Goal: Book appointment/travel/reservation

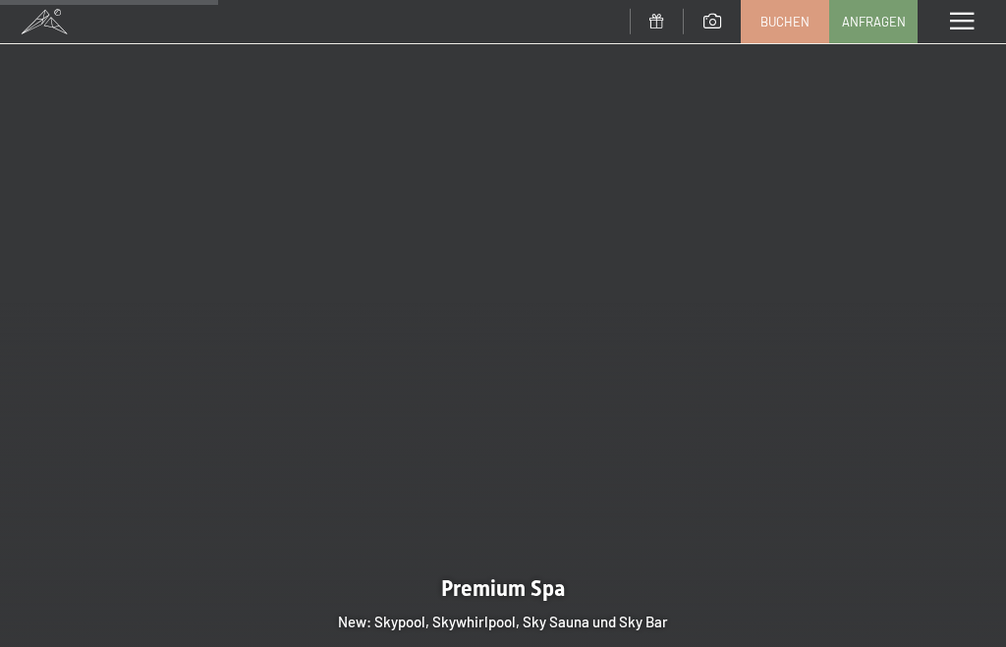
scroll to position [2215, 0]
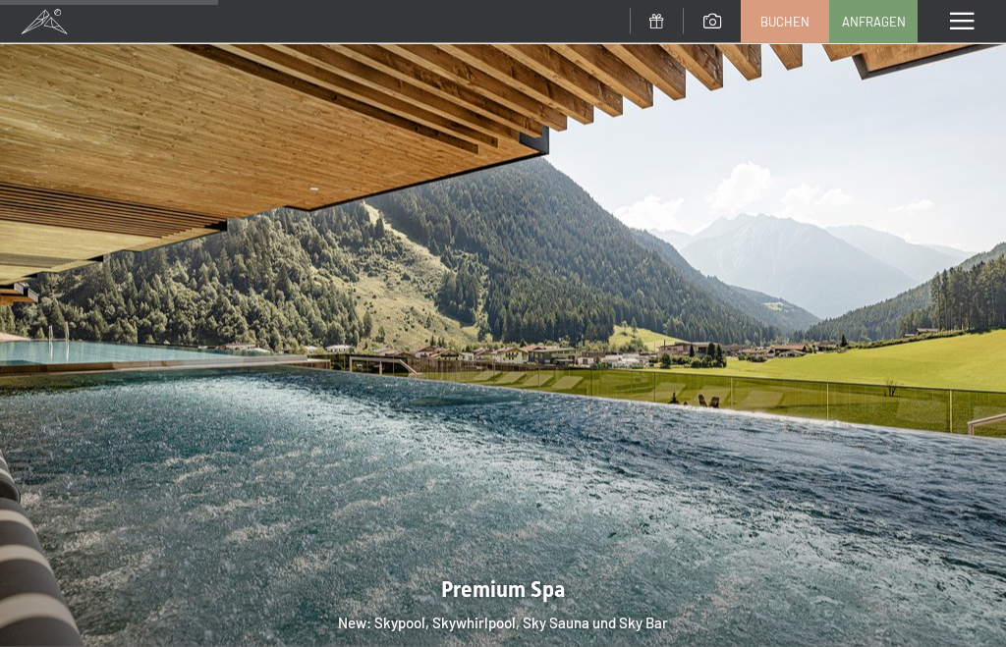
click at [967, 24] on span at bounding box center [962, 22] width 24 height 18
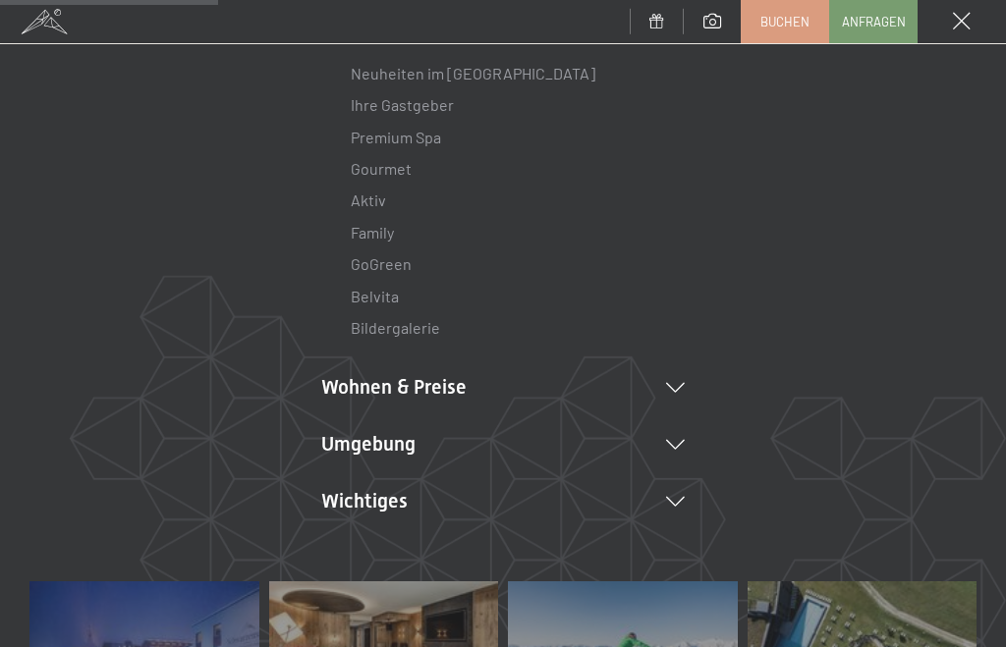
scroll to position [195, 0]
click at [684, 386] on icon at bounding box center [675, 387] width 19 height 10
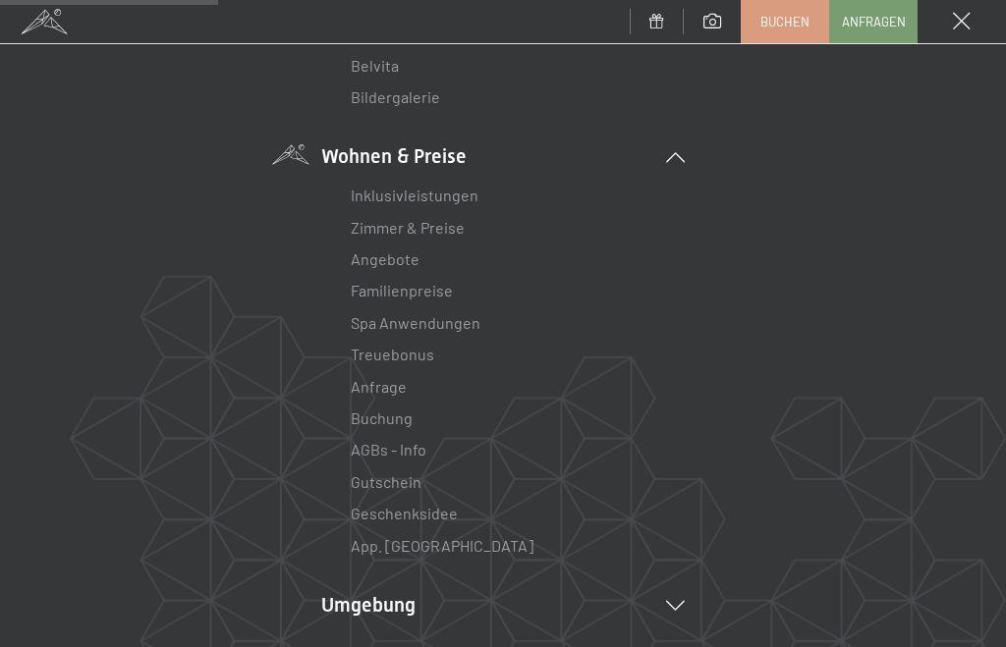
scroll to position [422, 0]
click at [436, 221] on link "Zimmer & Preise" at bounding box center [408, 229] width 114 height 19
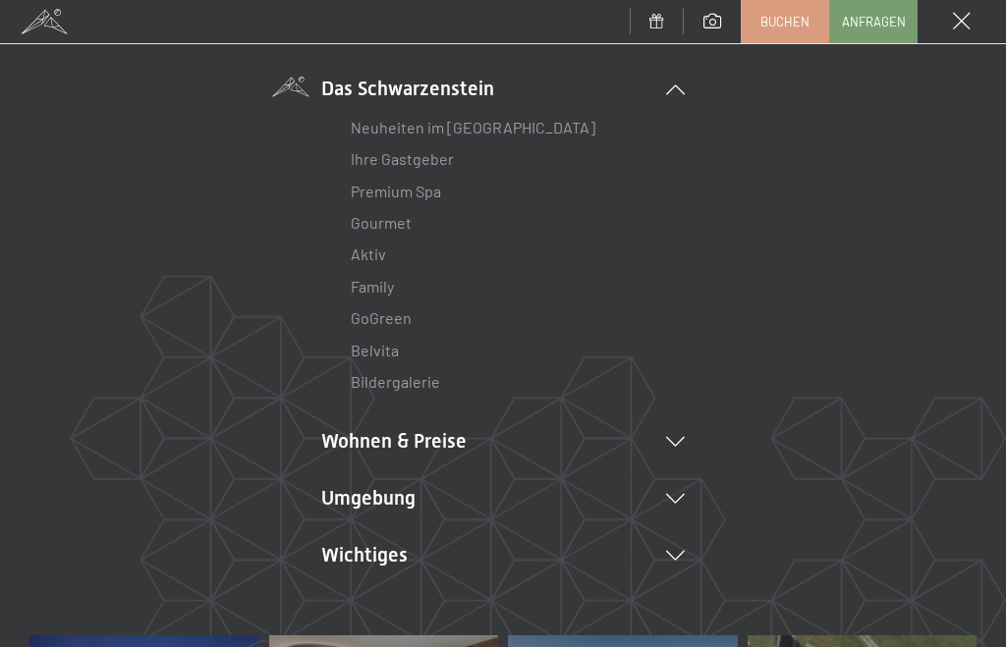
scroll to position [130, 0]
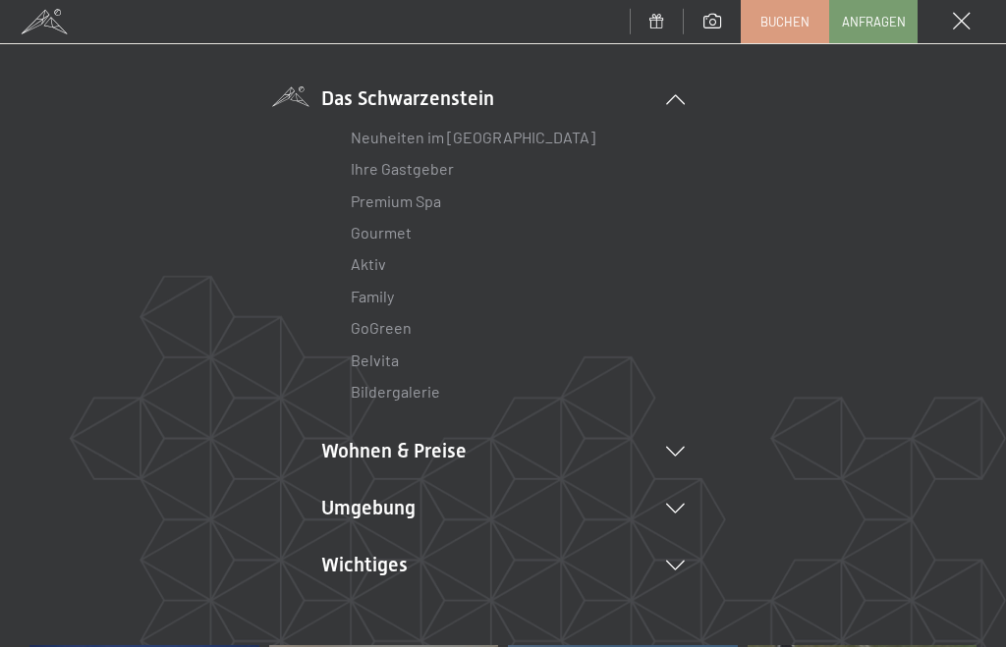
click at [681, 437] on li "Wohnen & Preise Inklusivleistungen Zimmer & Preise Liste Angebote Liste Familie…" at bounding box center [502, 451] width 363 height 28
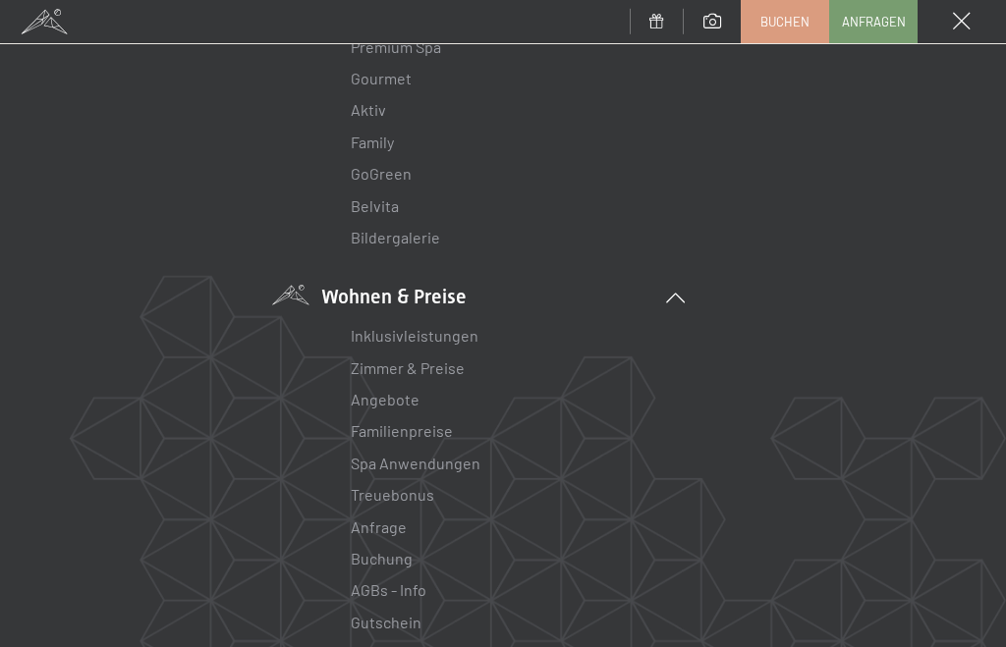
scroll to position [285, 0]
click at [387, 403] on link "Angebote" at bounding box center [385, 398] width 69 height 19
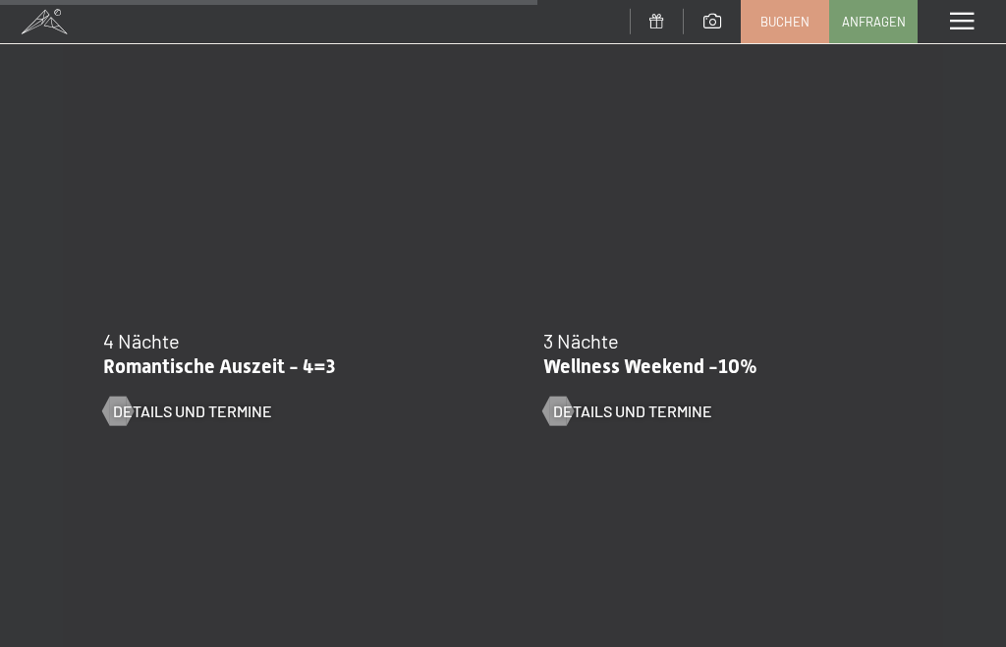
scroll to position [2126, 0]
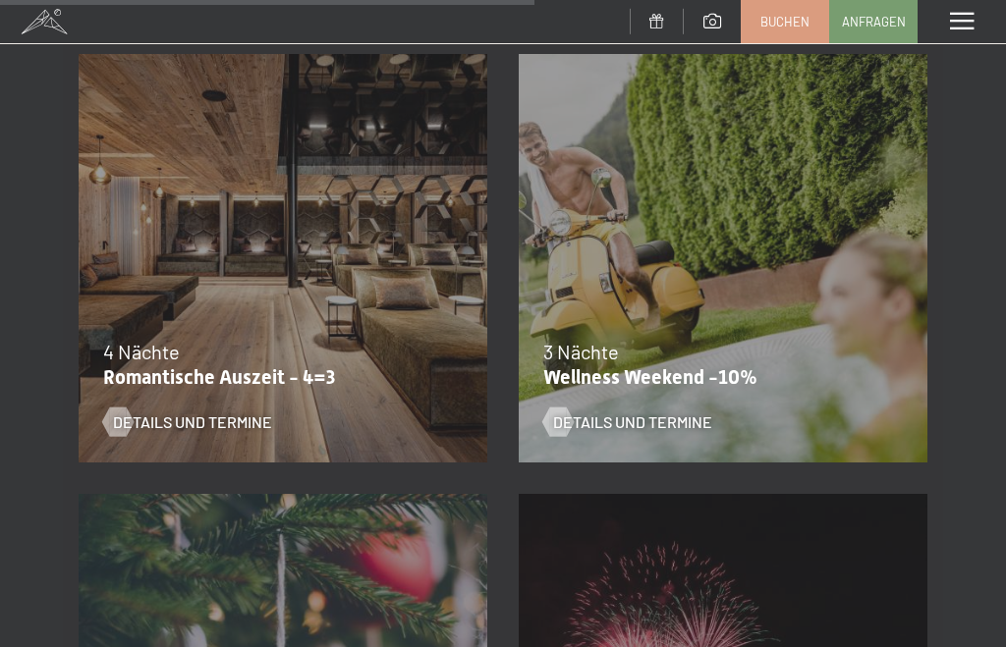
click at [313, 363] on div "4 Nächte" at bounding box center [278, 352] width 350 height 28
click at [208, 375] on p "Romantische Auszeit - 4=3" at bounding box center [278, 377] width 350 height 24
click at [238, 418] on span "Details und Termine" at bounding box center [192, 423] width 159 height 22
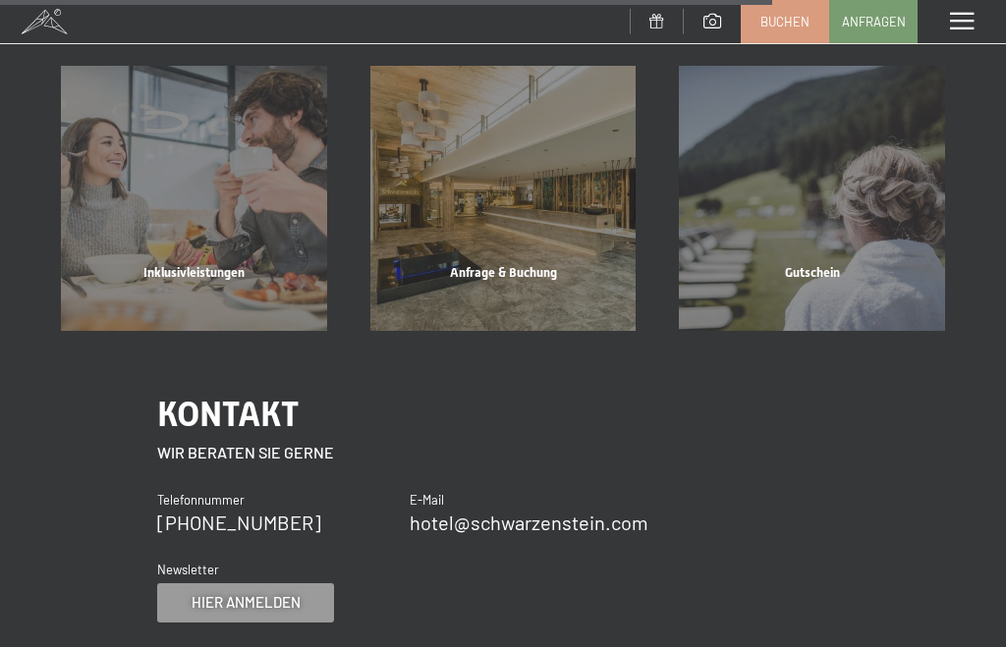
scroll to position [1549, 0]
click at [548, 265] on div "Anfrage & Buchung" at bounding box center [503, 298] width 309 height 67
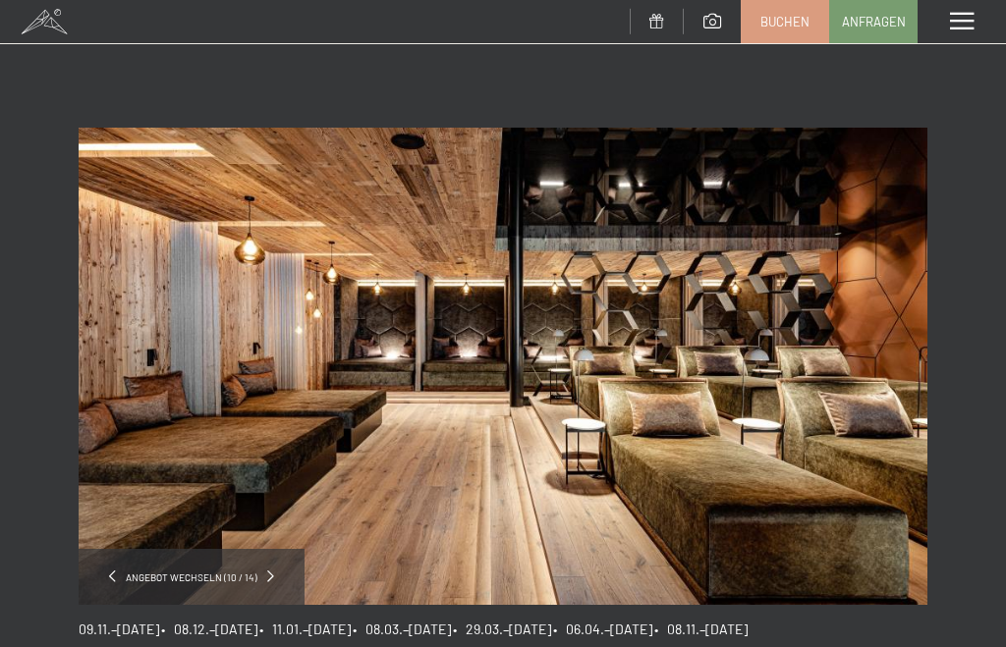
click at [808, 28] on link "Buchen" at bounding box center [785, 21] width 86 height 41
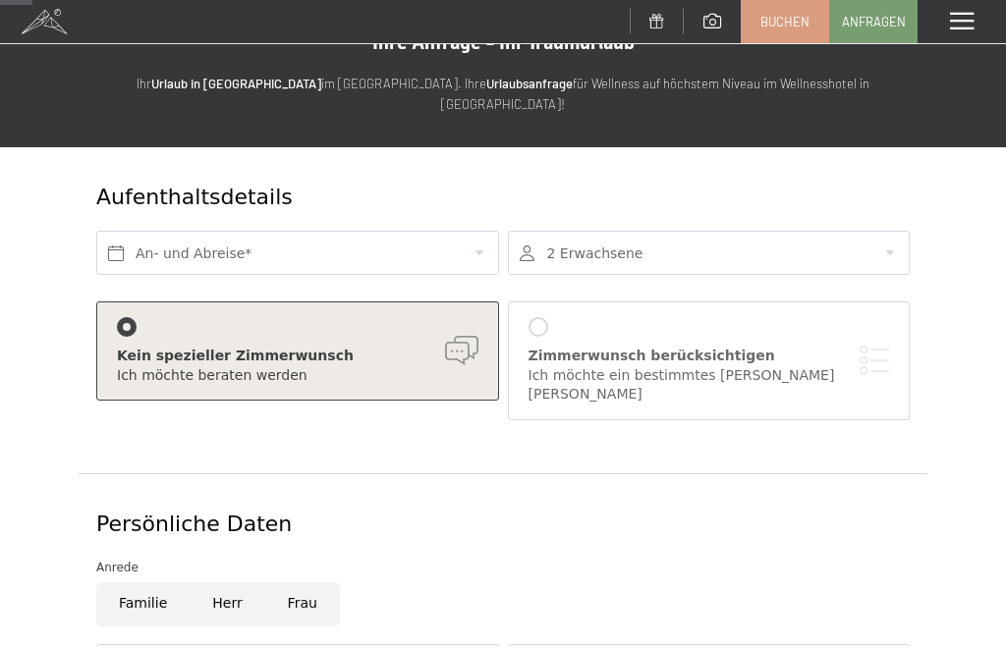
scroll to position [51, 0]
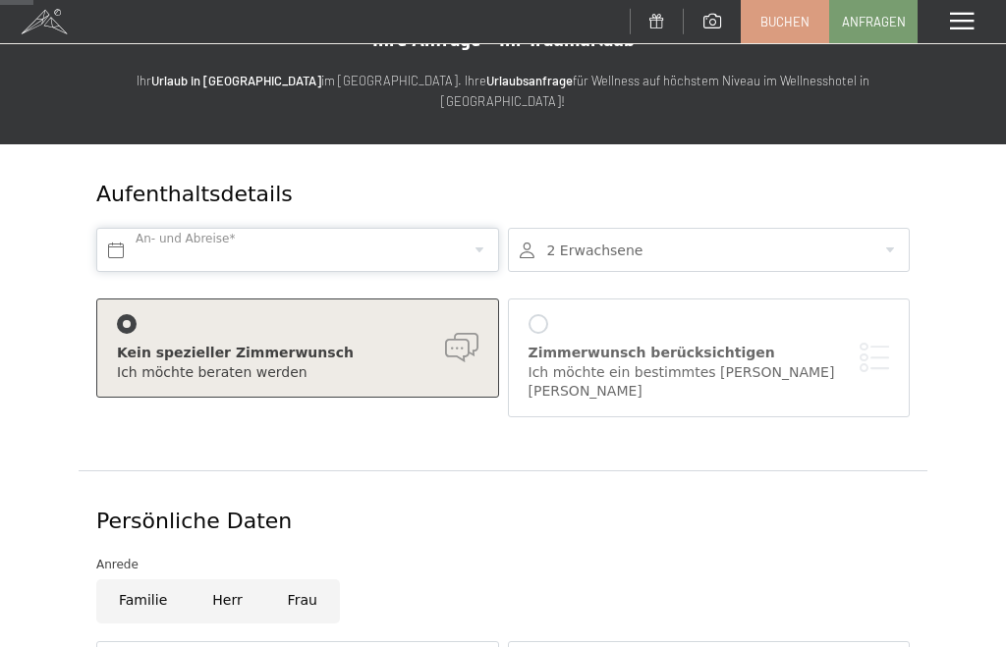
click at [326, 228] on input "text" at bounding box center [297, 250] width 403 height 44
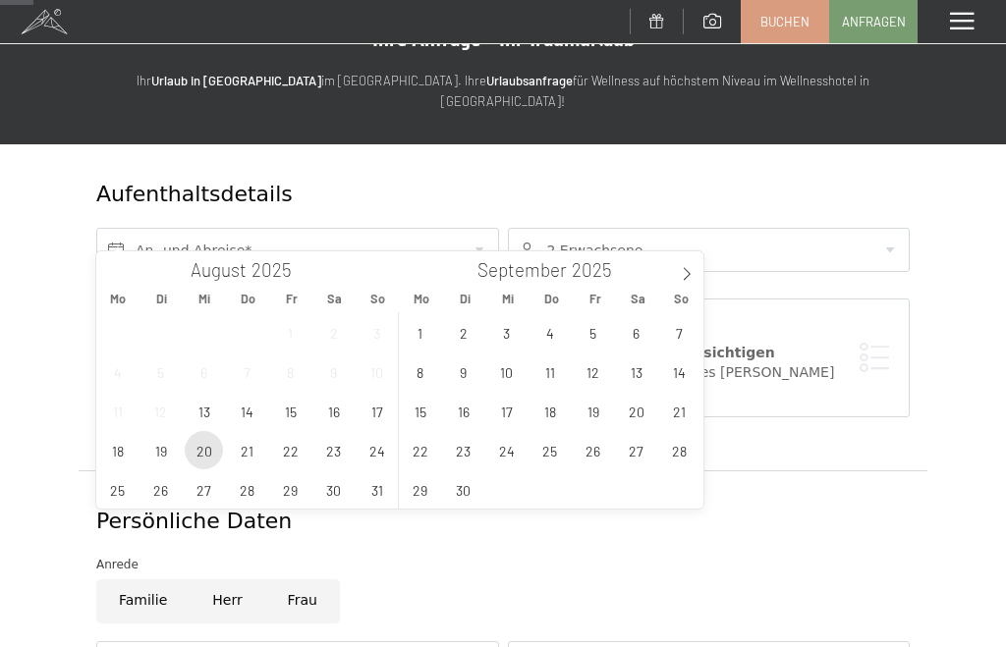
click at [214, 455] on span "20" at bounding box center [204, 450] width 38 height 38
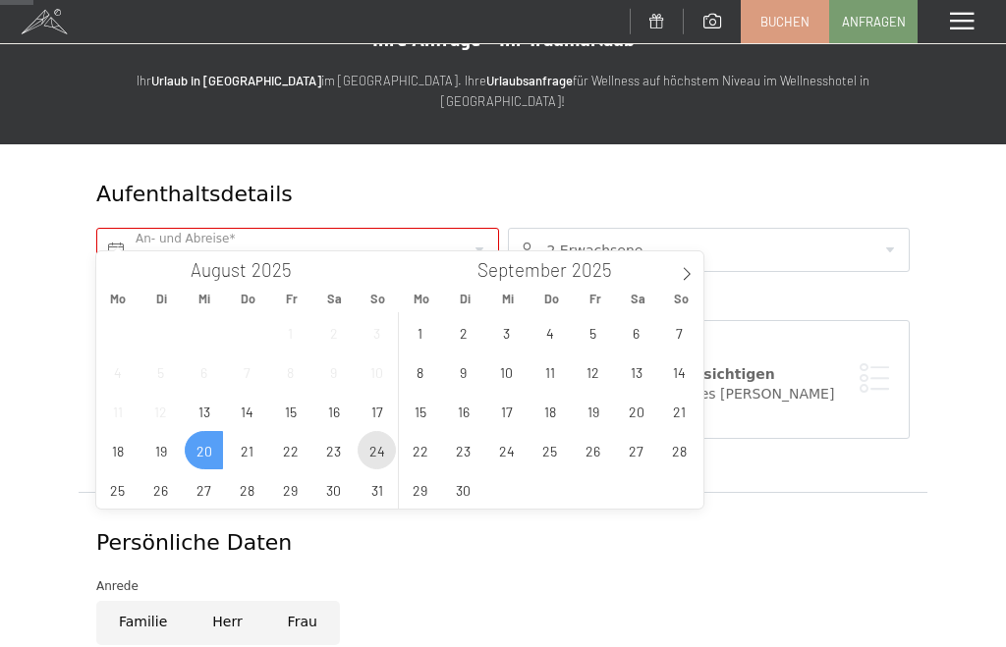
click at [394, 452] on span "24" at bounding box center [377, 450] width 38 height 38
type input "Mi. 20.08.2025 - So. 24.08.2025"
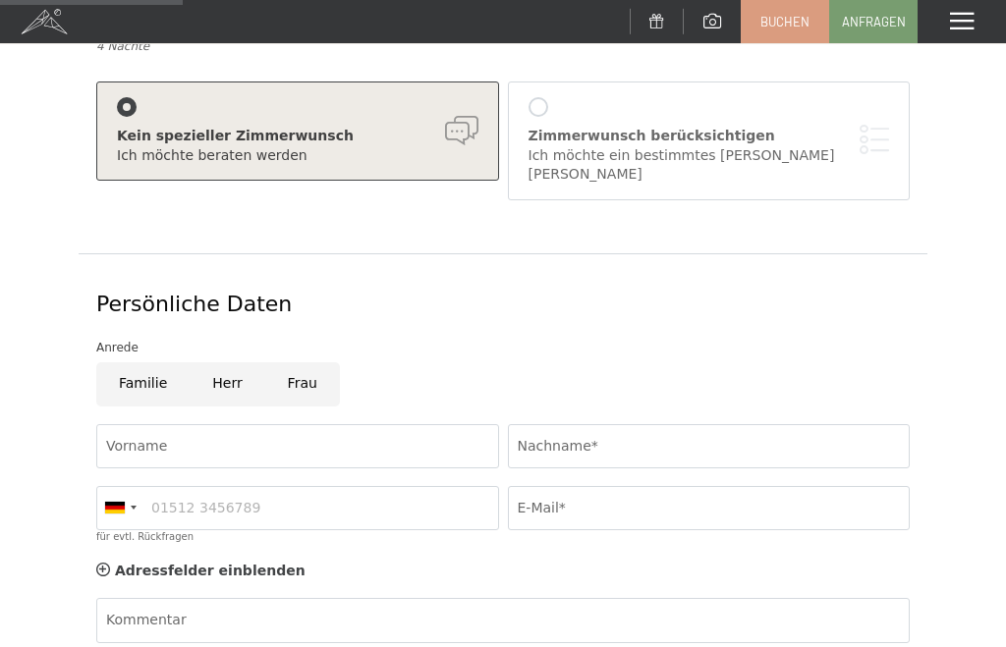
scroll to position [283, 0]
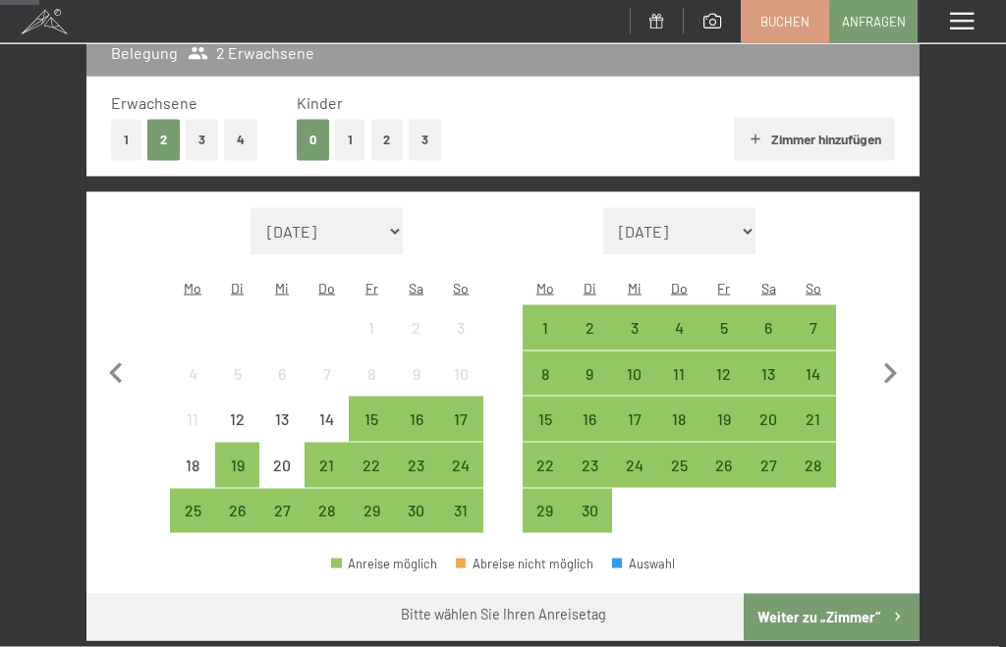
scroll to position [271, 0]
click at [321, 457] on div "21" at bounding box center [327, 477] width 41 height 41
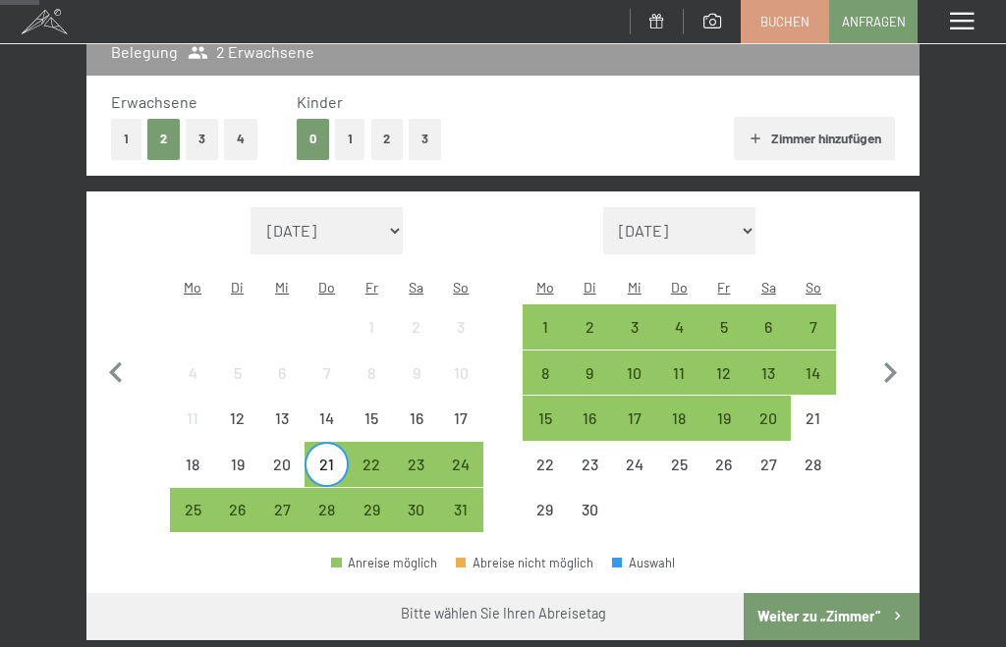
click at [462, 457] on div "24" at bounding box center [461, 477] width 41 height 41
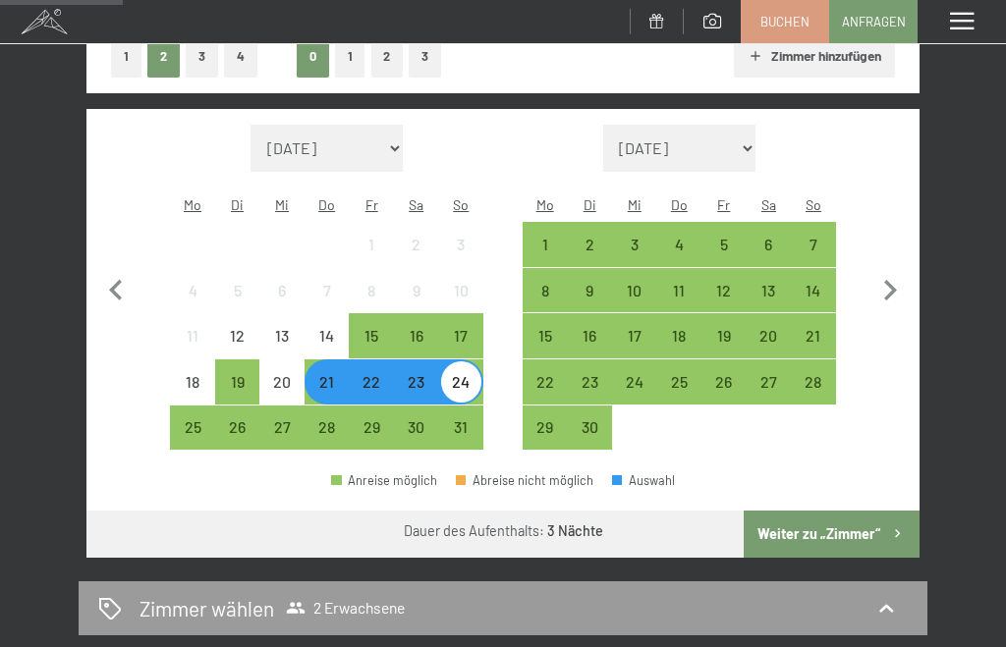
scroll to position [350, 0]
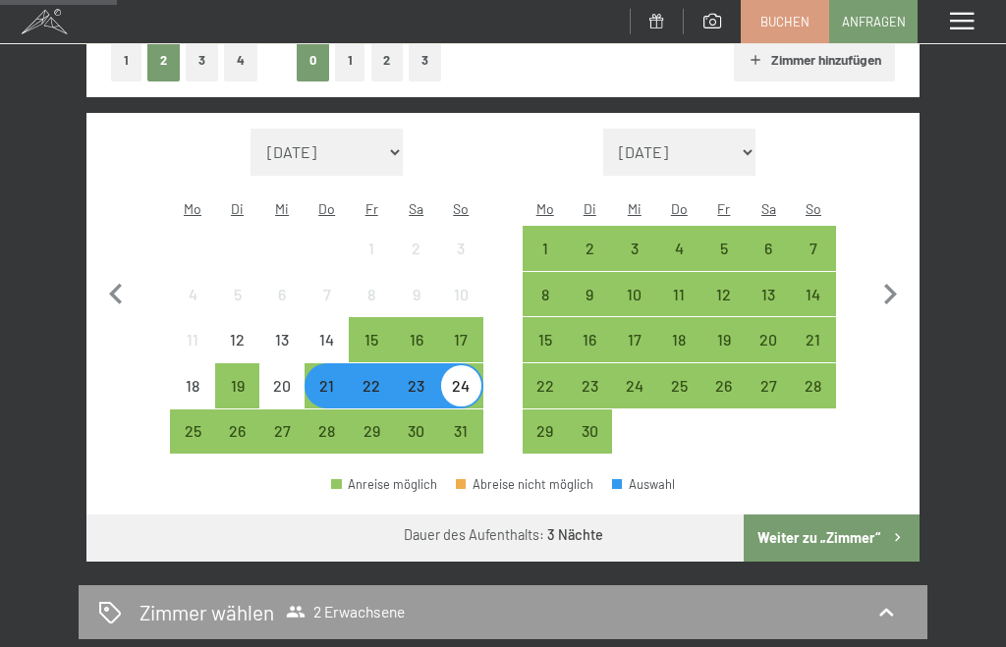
click at [278, 378] on div "20" at bounding box center [281, 398] width 41 height 41
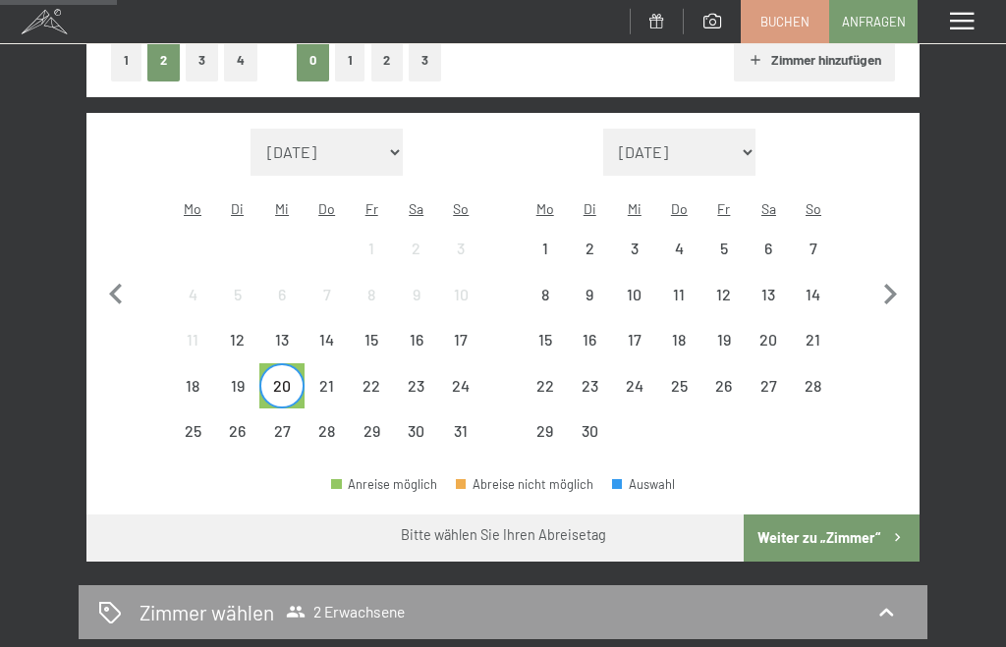
click at [466, 378] on div "24" at bounding box center [461, 398] width 41 height 41
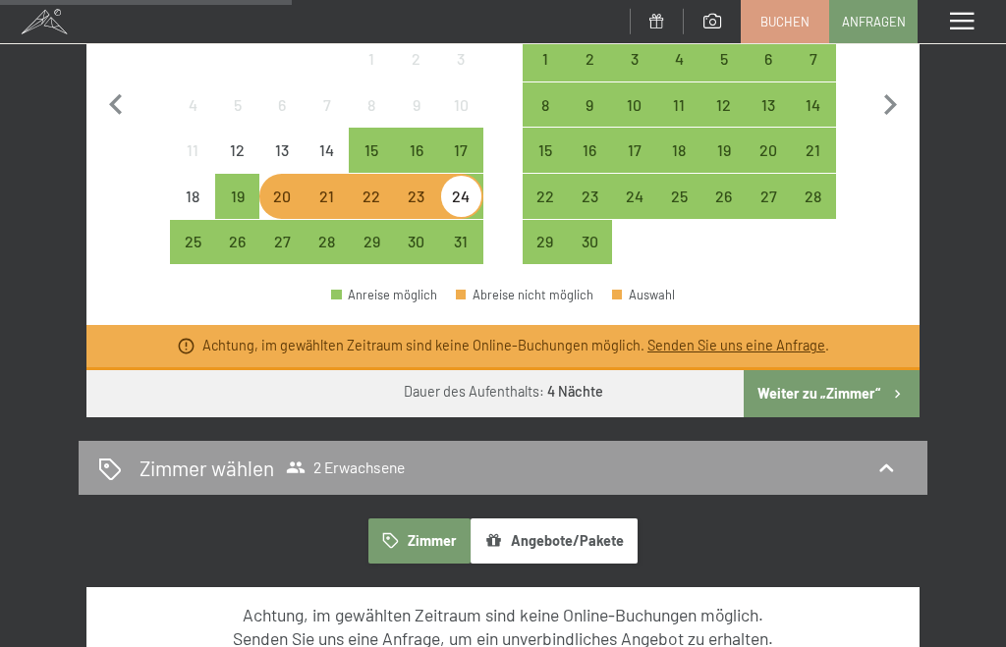
click at [865, 371] on button "Weiter zu „Zimmer“" at bounding box center [832, 393] width 176 height 47
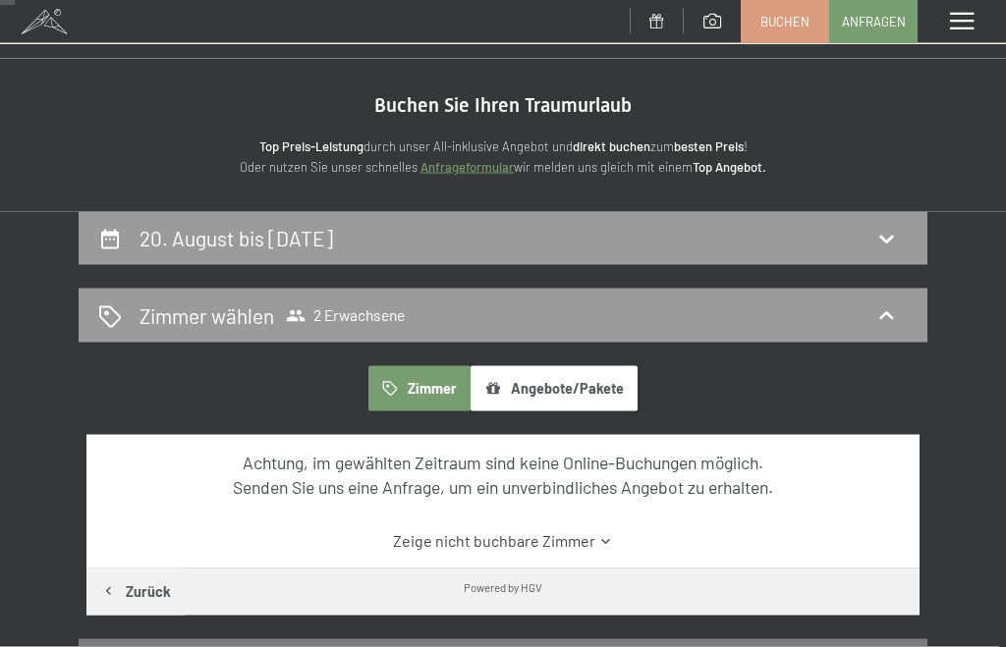
scroll to position [21, 0]
click at [885, 316] on icon at bounding box center [886, 316] width 24 height 24
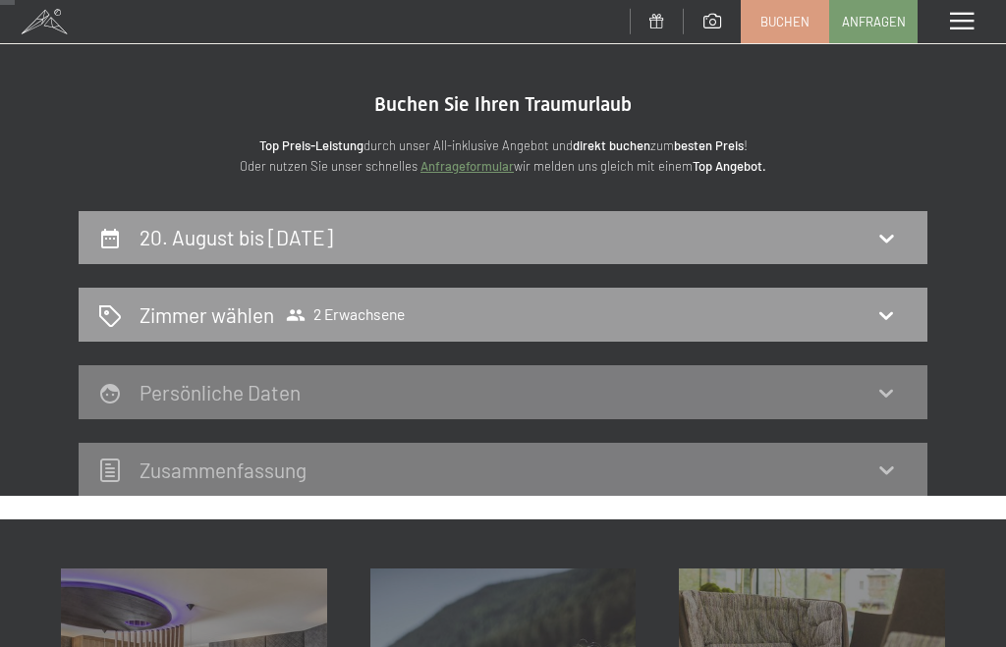
click at [888, 314] on icon at bounding box center [886, 316] width 14 height 8
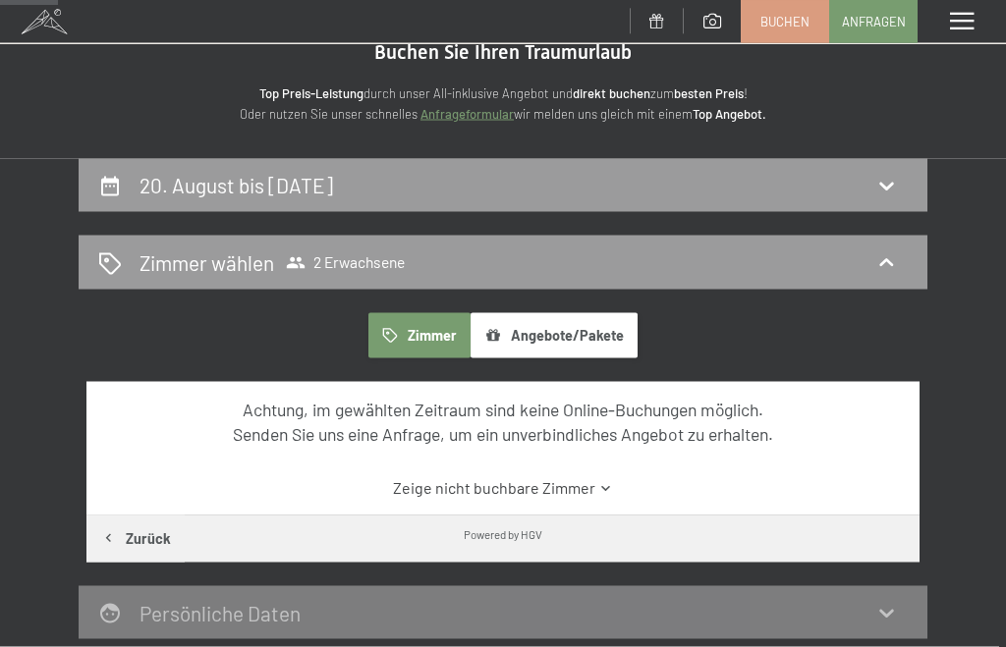
scroll to position [75, 0]
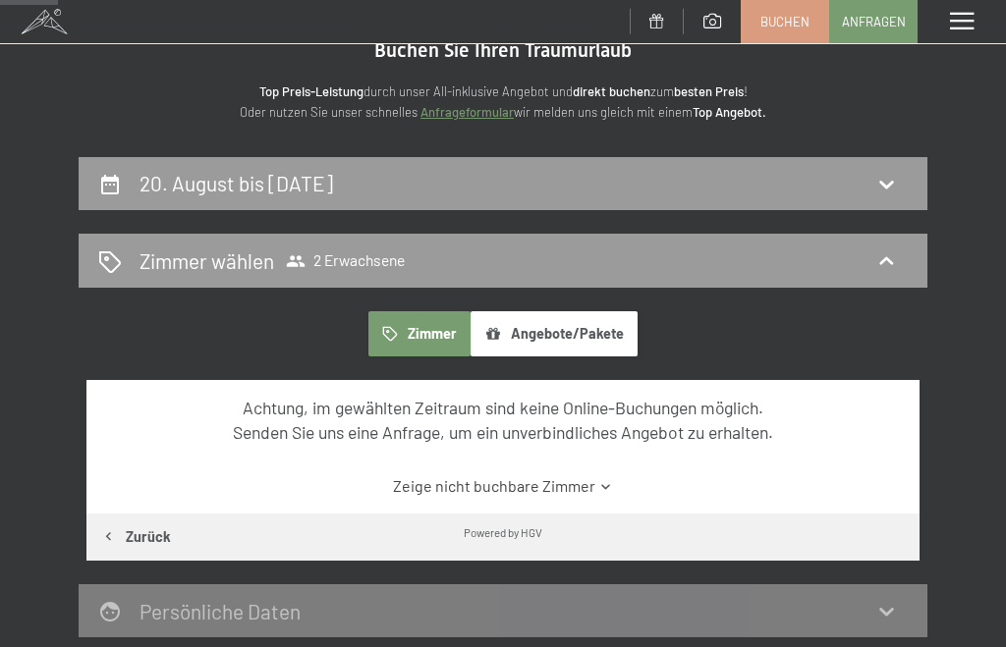
click at [442, 339] on button "Zimmer" at bounding box center [419, 333] width 102 height 45
click at [605, 484] on icon at bounding box center [605, 486] width 8 height 5
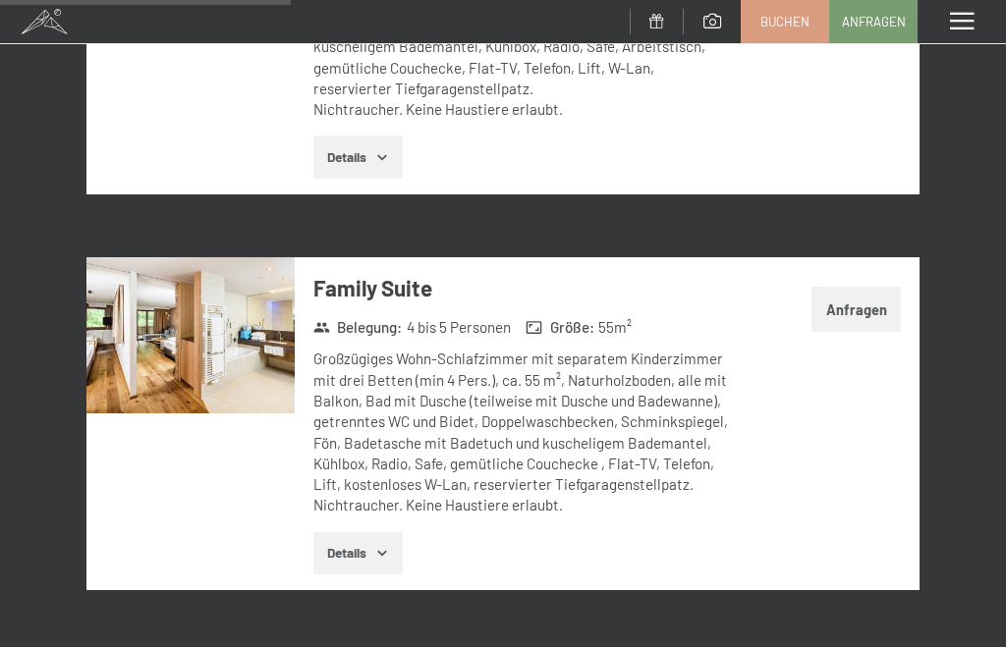
scroll to position [1912, 0]
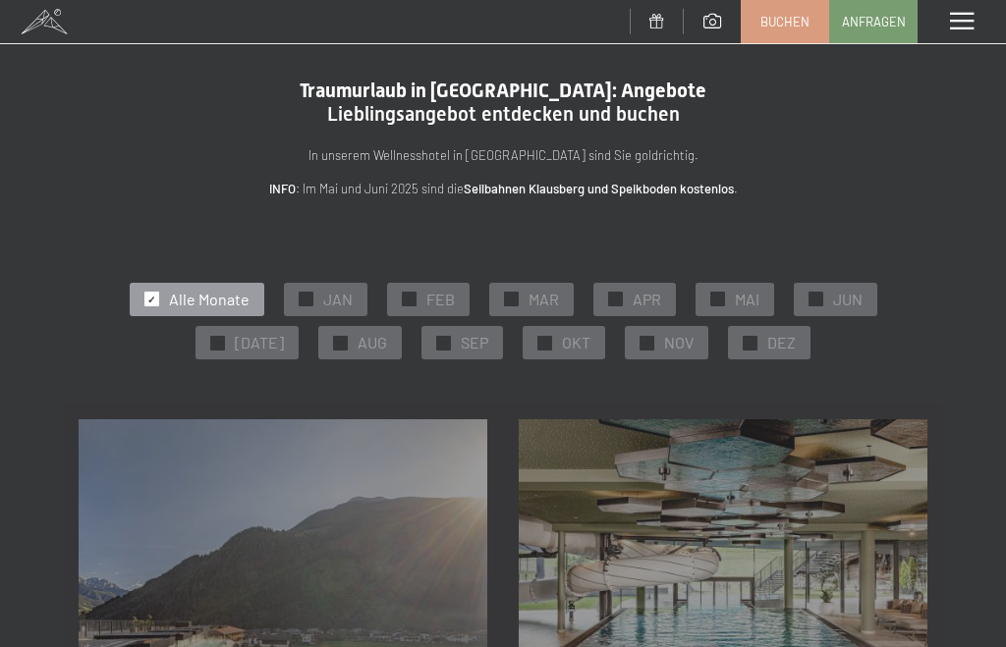
click at [368, 340] on span "AUG" at bounding box center [372, 343] width 29 height 22
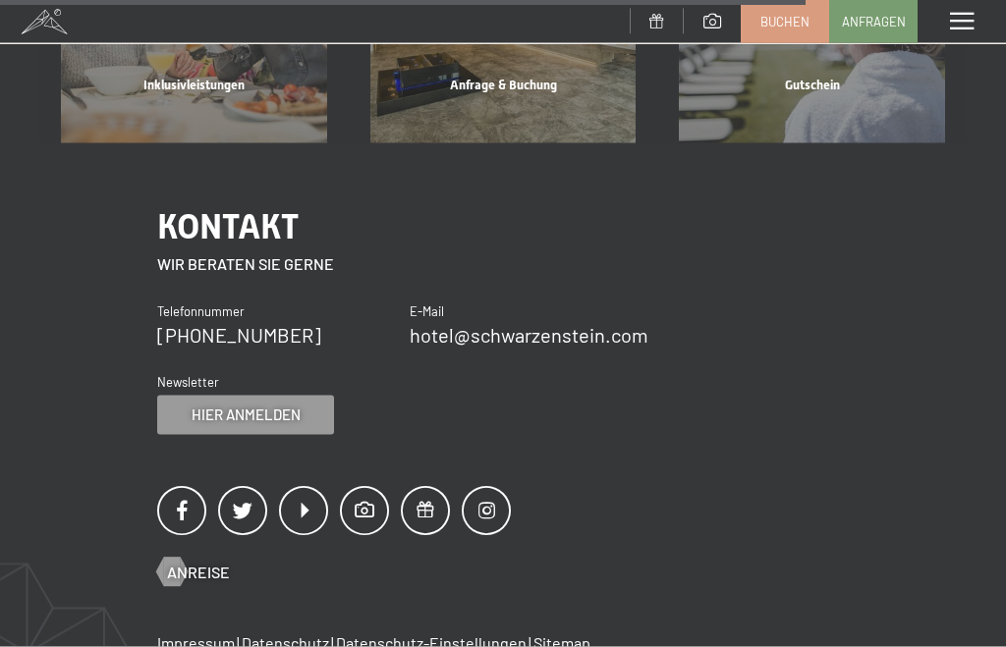
scroll to position [1458, 0]
